Goal: Check status: Check status

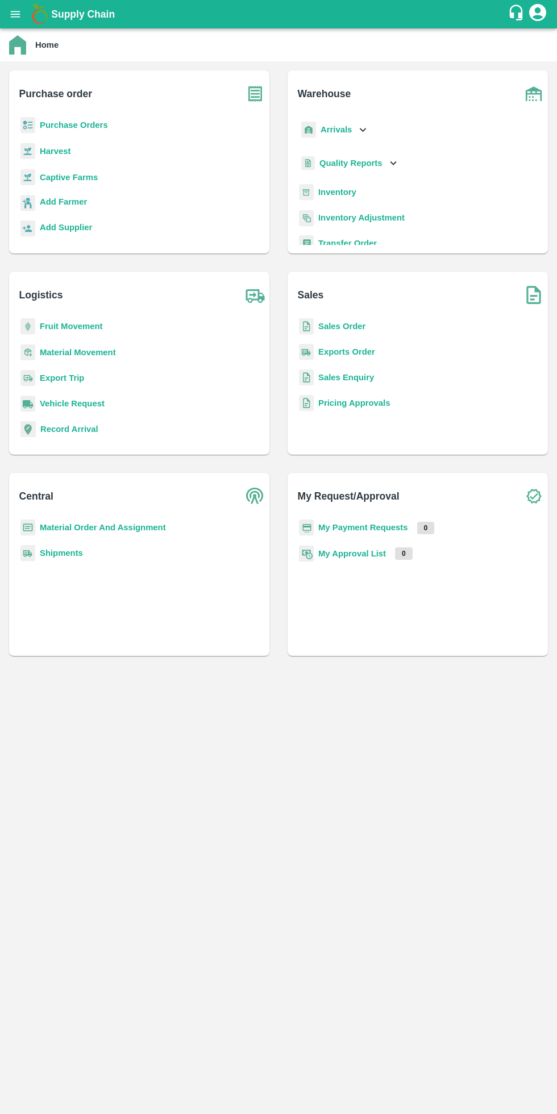
click at [388, 527] on b "My Payment Requests" at bounding box center [363, 527] width 90 height 9
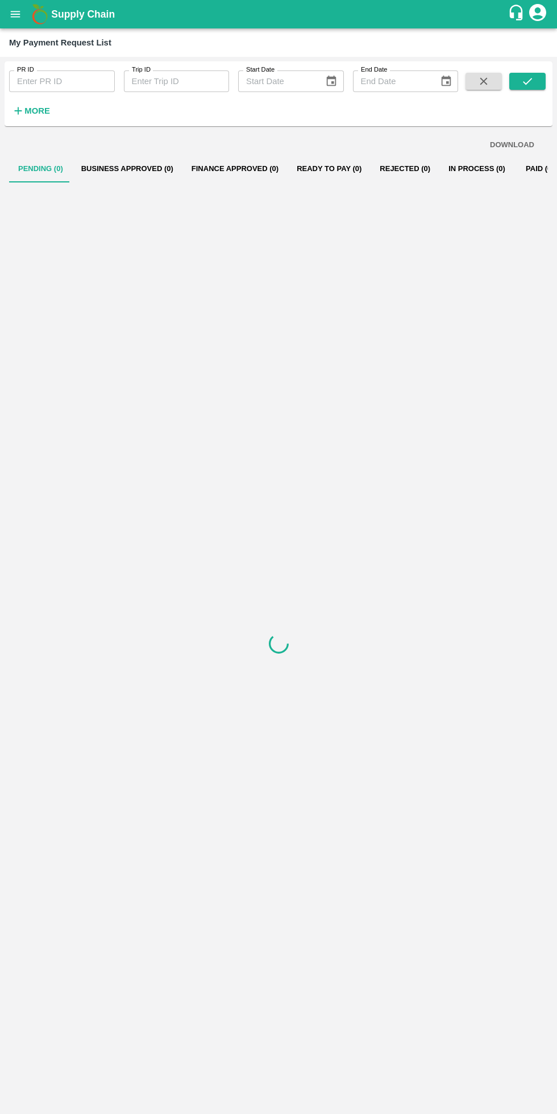
click at [32, 110] on strong "More" at bounding box center [37, 110] width 26 height 9
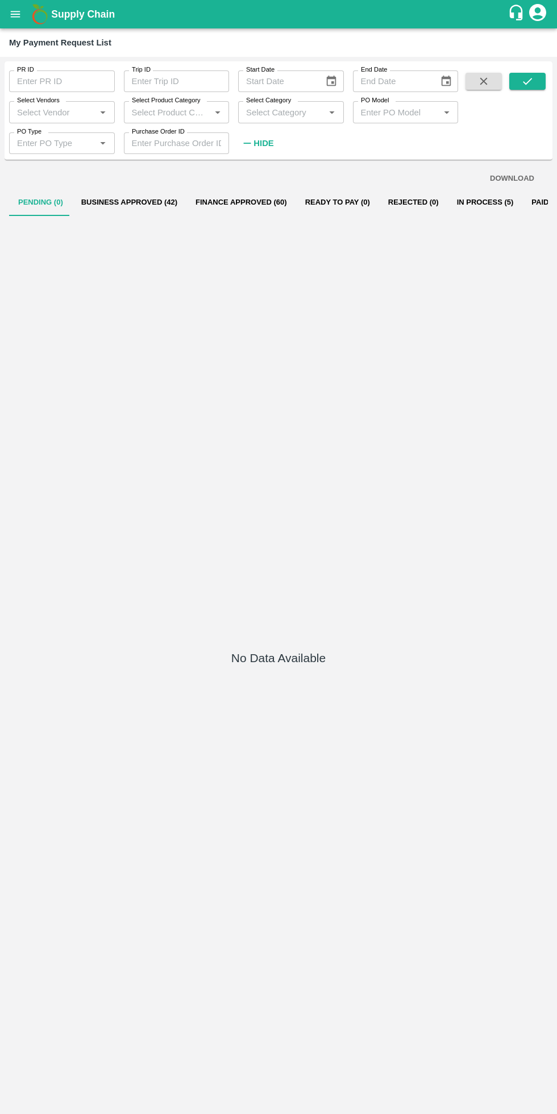
click at [61, 114] on input "Select Vendors" at bounding box center [53, 112] width 80 height 15
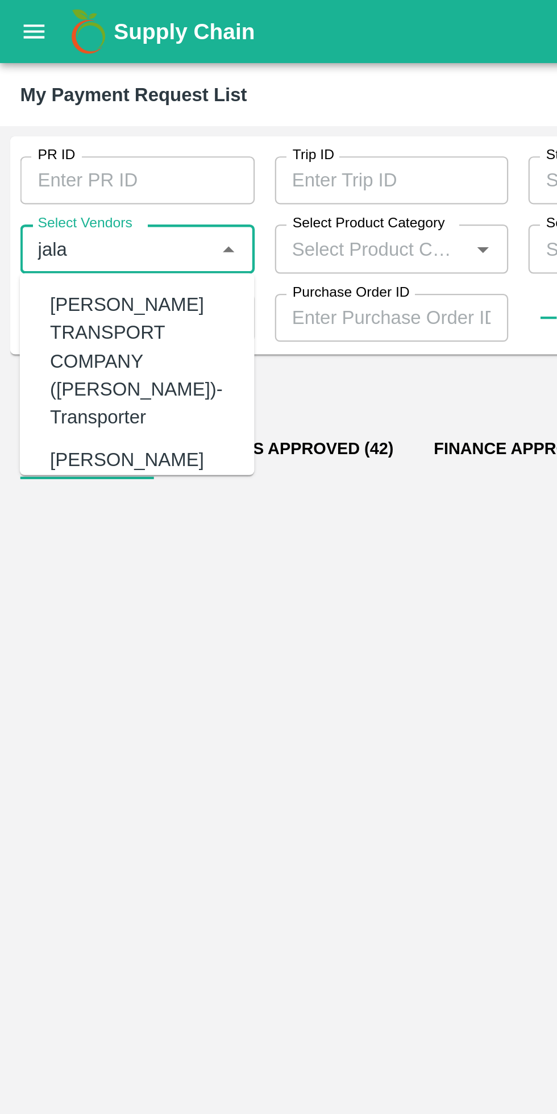
click at [50, 165] on div "[PERSON_NAME] TRANSPORT COMPANY ([PERSON_NAME])-Transporter" at bounding box center [64, 162] width 83 height 63
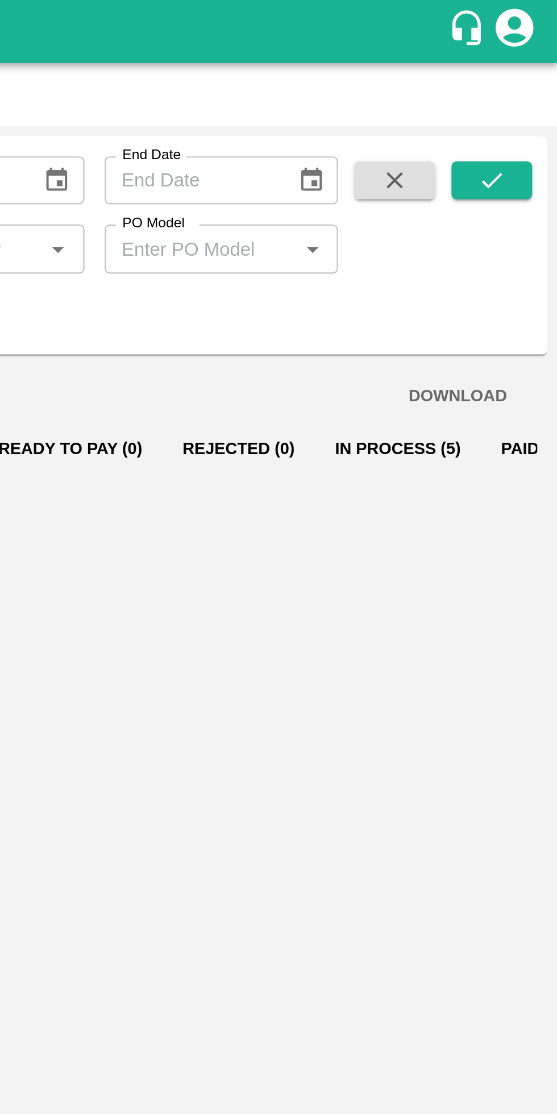
type input "[PERSON_NAME] TRANSPORT COMPANY ([PERSON_NAME])-Transporter"
click at [520, 77] on button "submit" at bounding box center [527, 81] width 36 height 17
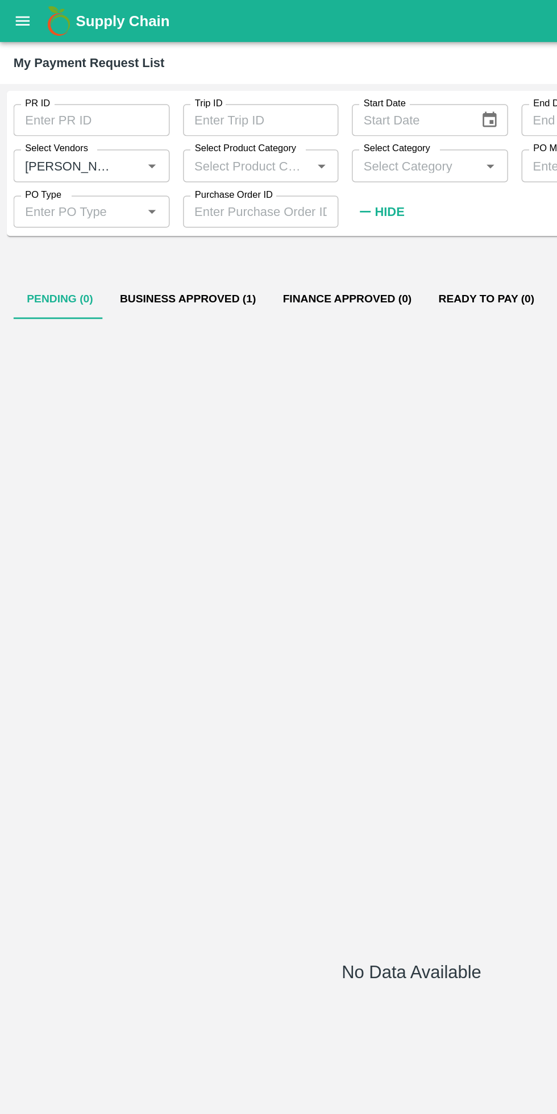
click at [111, 201] on button "Business Approved (1)" at bounding box center [127, 202] width 110 height 27
